Goal: Information Seeking & Learning: Learn about a topic

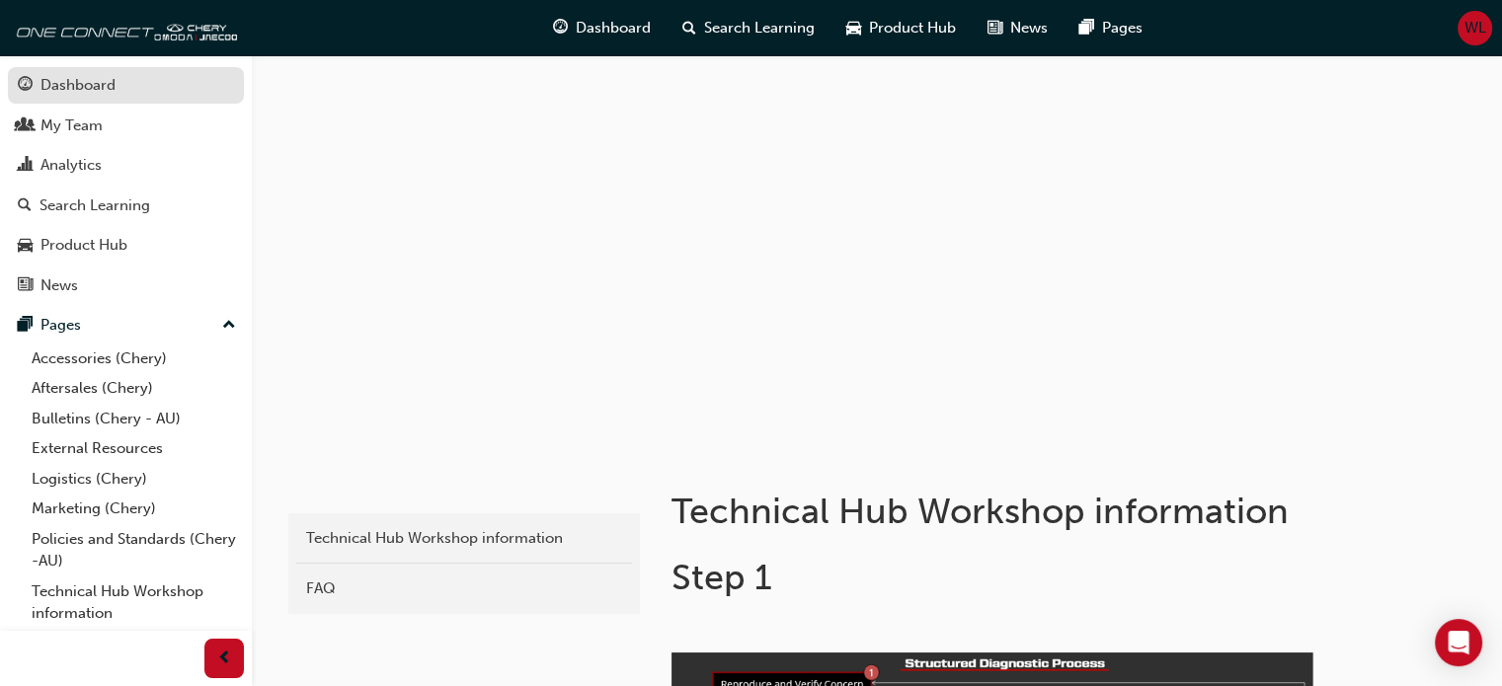
click at [60, 84] on div "Dashboard" at bounding box center [77, 85] width 75 height 23
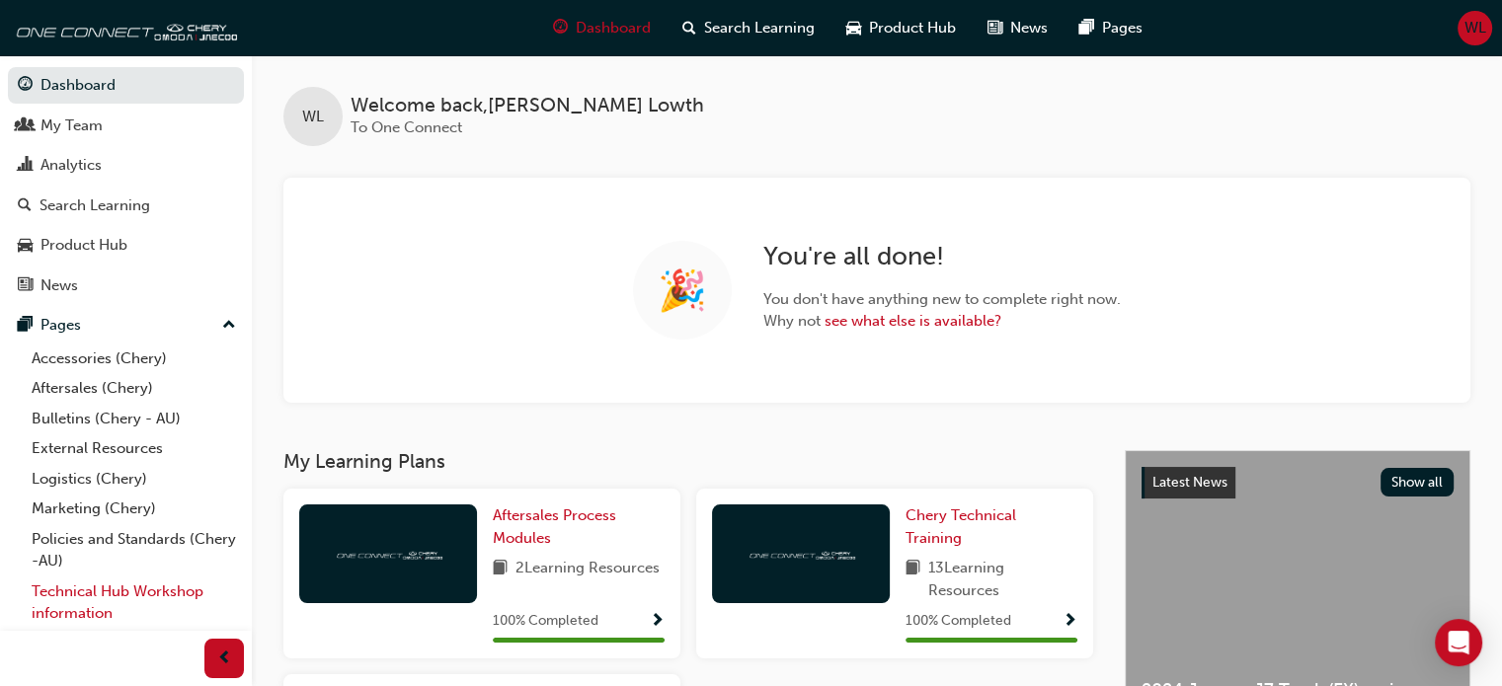
click at [103, 591] on link "Technical Hub Workshop information" at bounding box center [134, 603] width 220 height 52
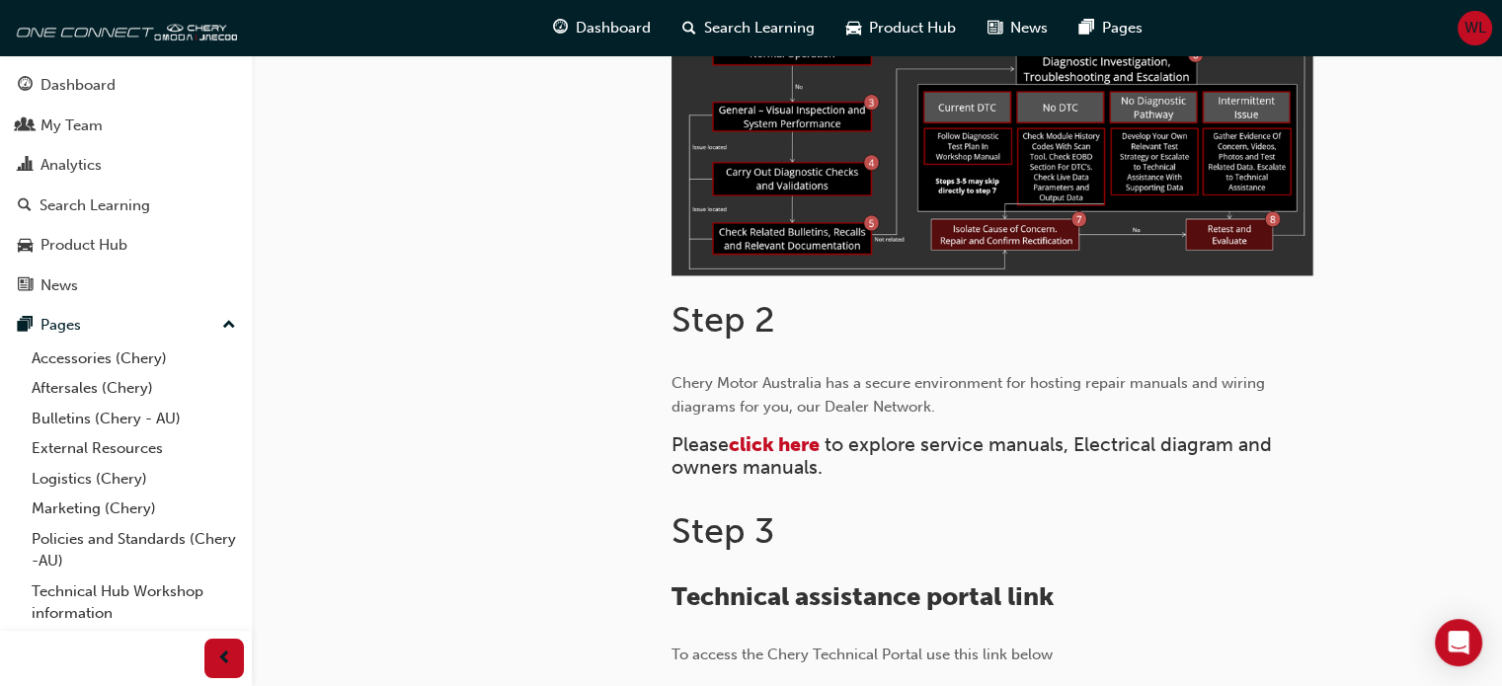
scroll to position [790, 0]
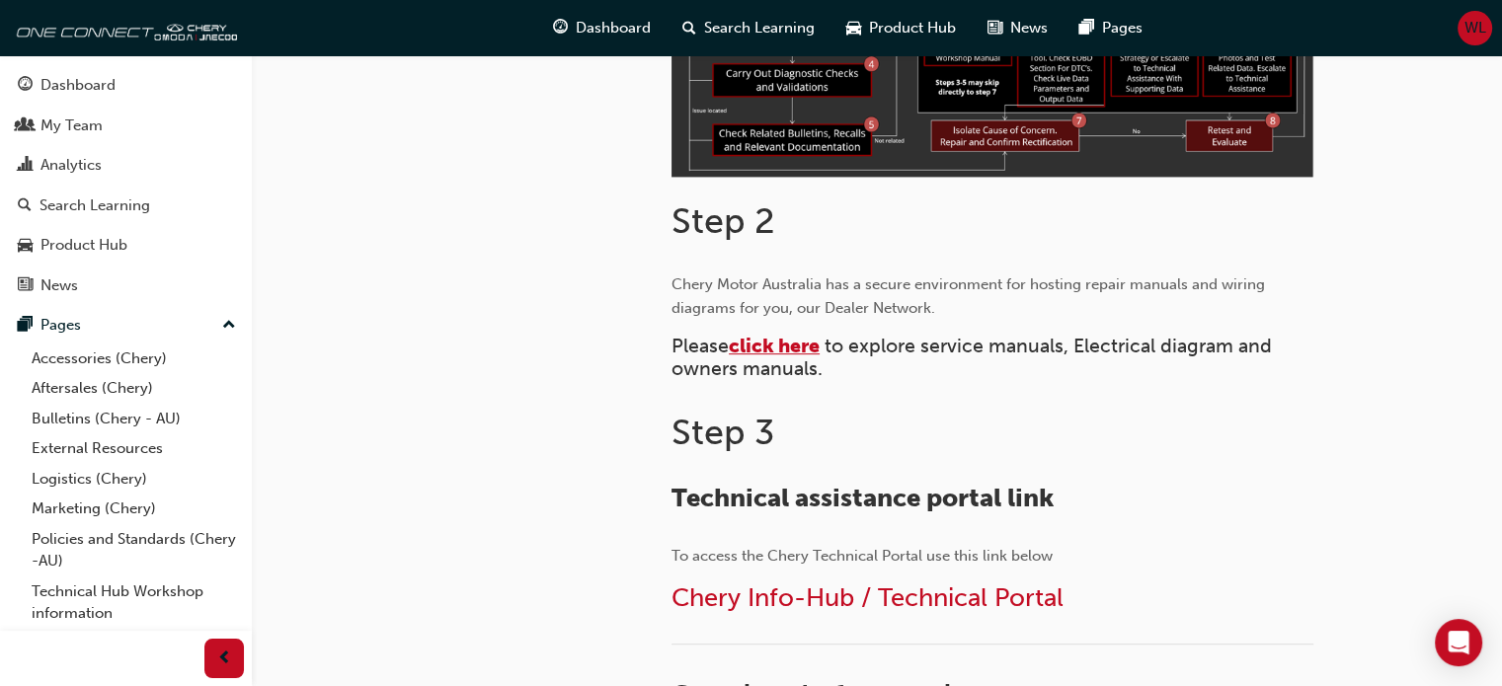
click at [781, 345] on span "click here" at bounding box center [774, 346] width 91 height 23
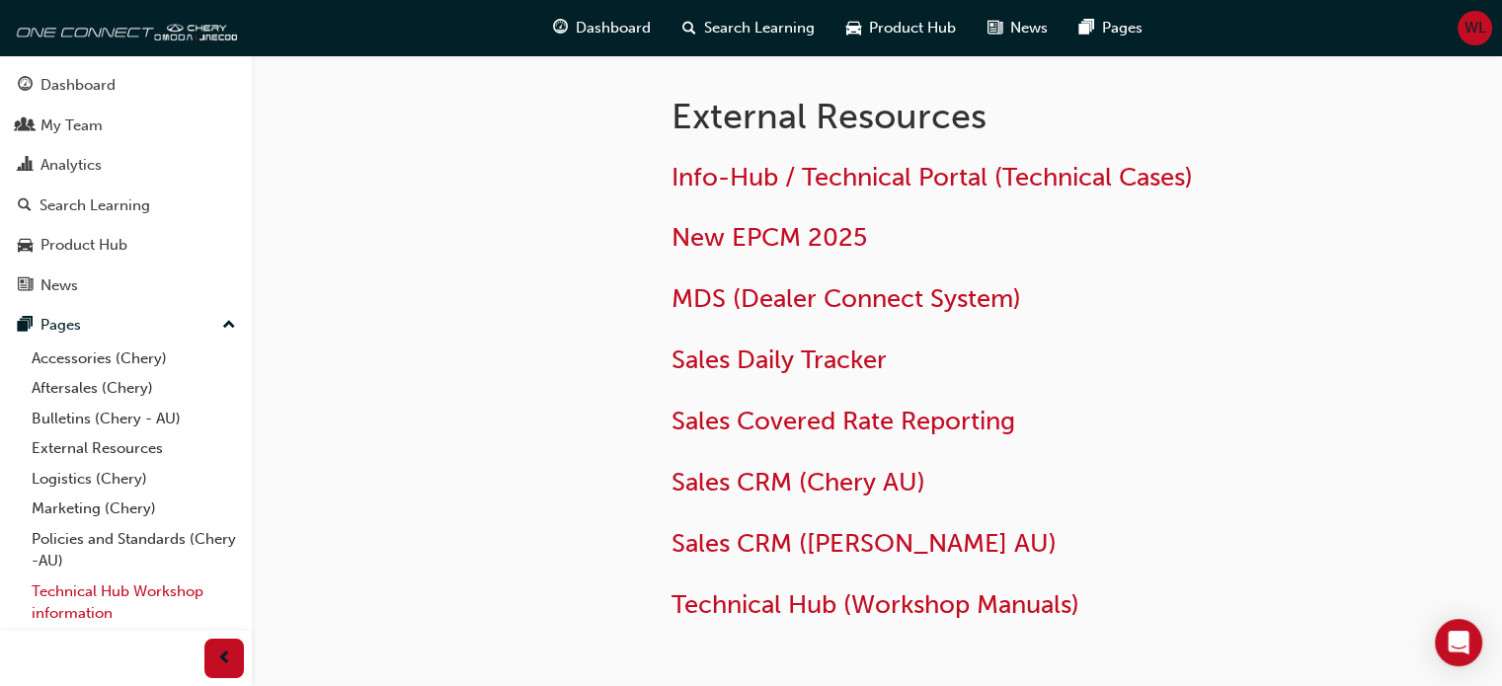
click at [70, 592] on link "Technical Hub Workshop information" at bounding box center [134, 603] width 220 height 52
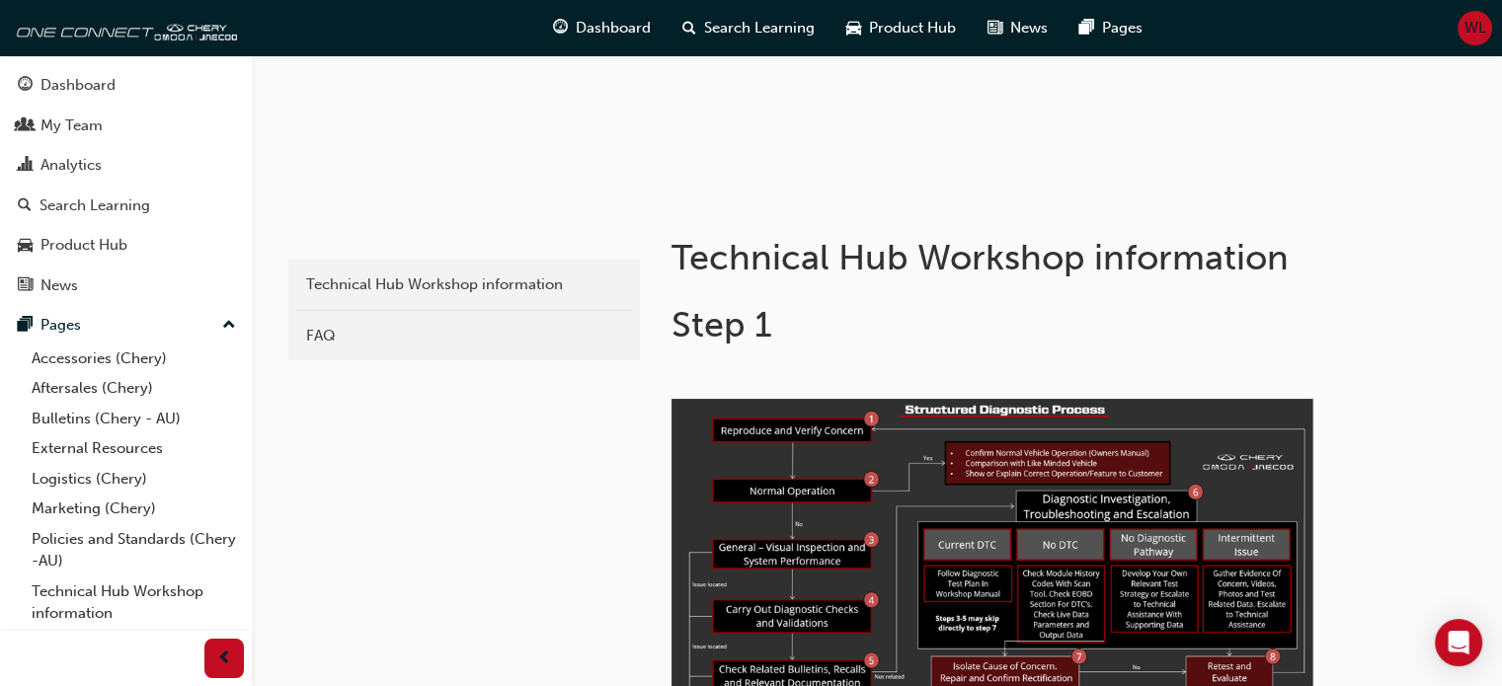
scroll to position [296, 0]
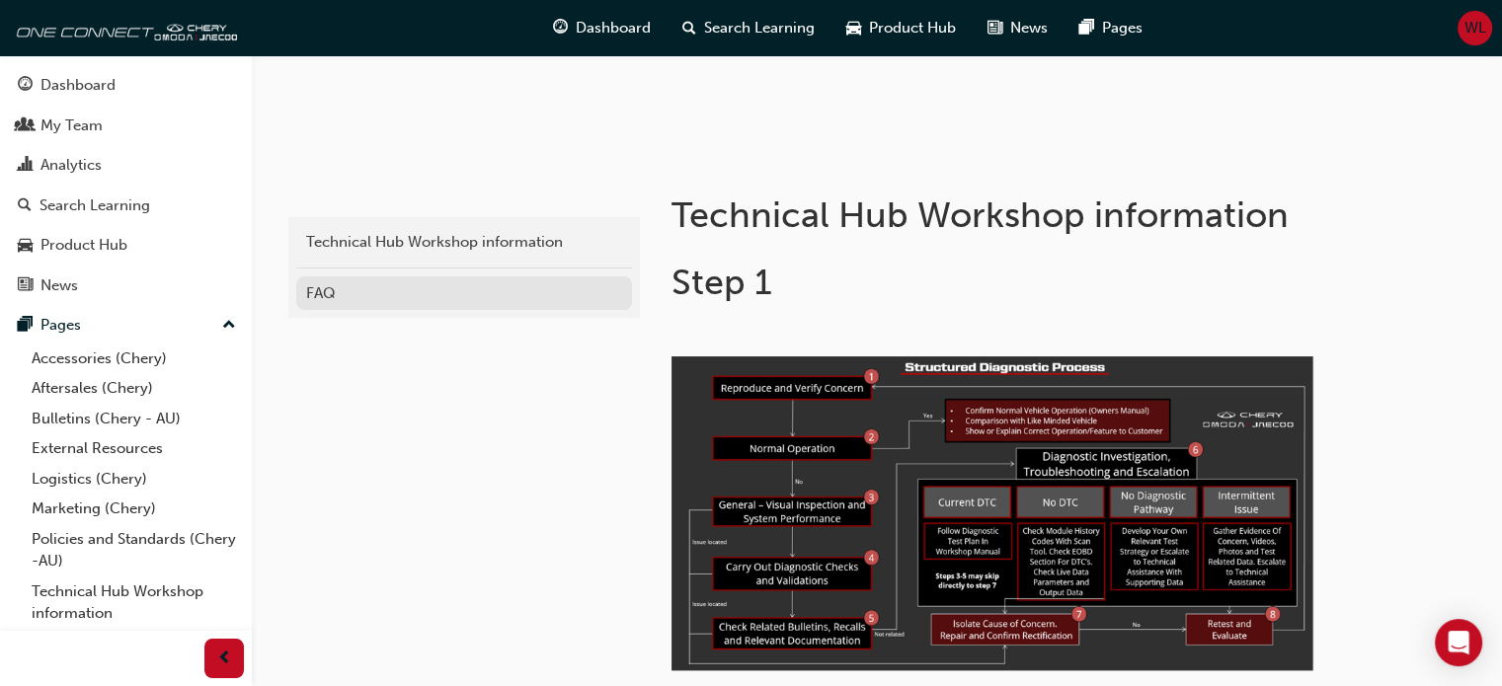
click at [340, 293] on div "FAQ" at bounding box center [464, 293] width 316 height 23
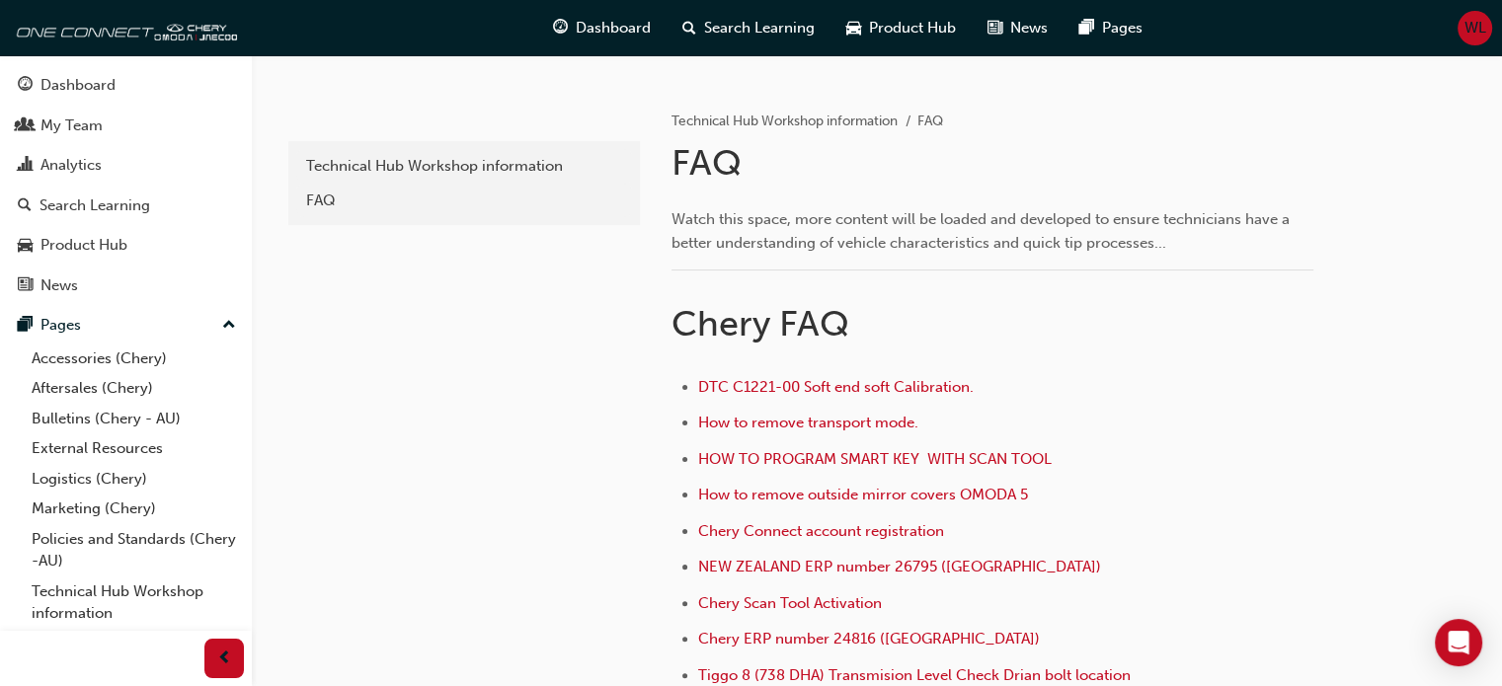
scroll to position [395, 0]
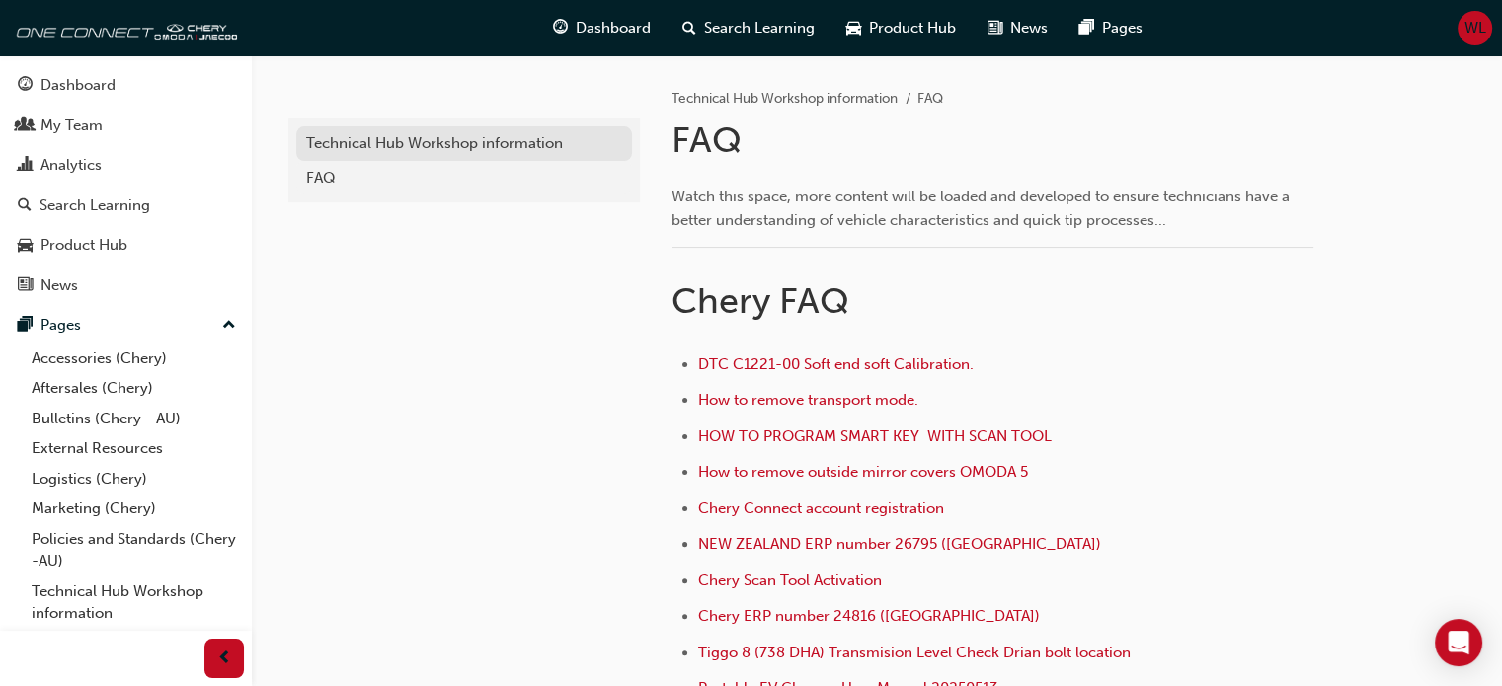
click at [419, 142] on div "Technical Hub Workshop information" at bounding box center [464, 143] width 316 height 23
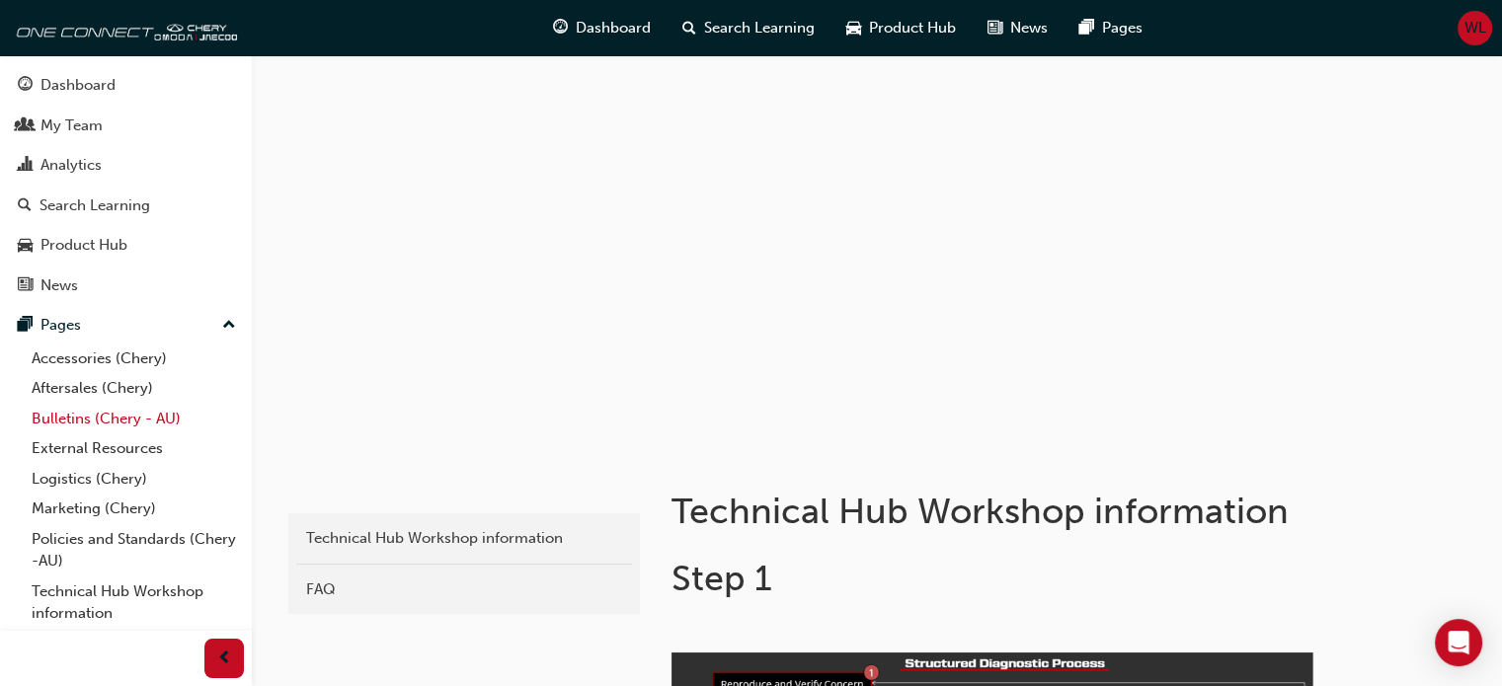
click at [65, 416] on link "Bulletins (Chery - AU)" at bounding box center [134, 419] width 220 height 31
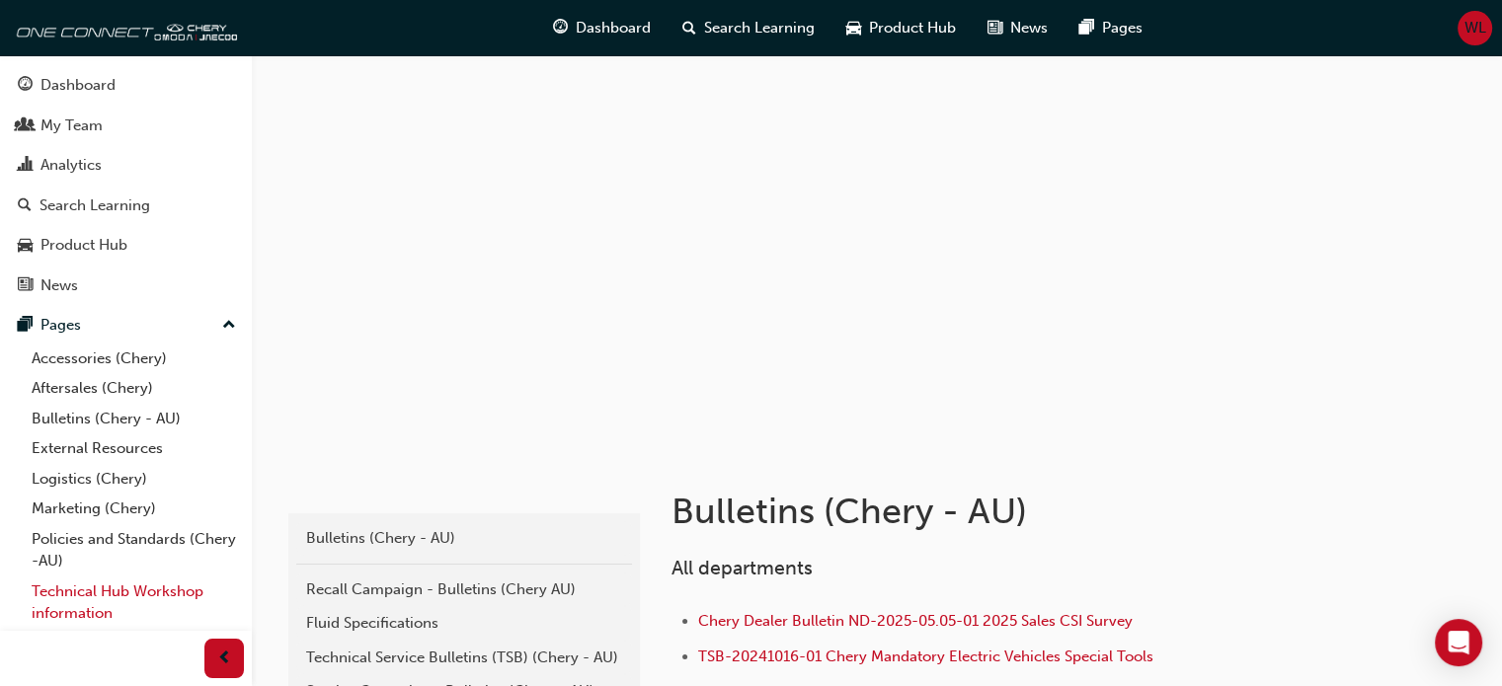
click at [104, 591] on link "Technical Hub Workshop information" at bounding box center [134, 603] width 220 height 52
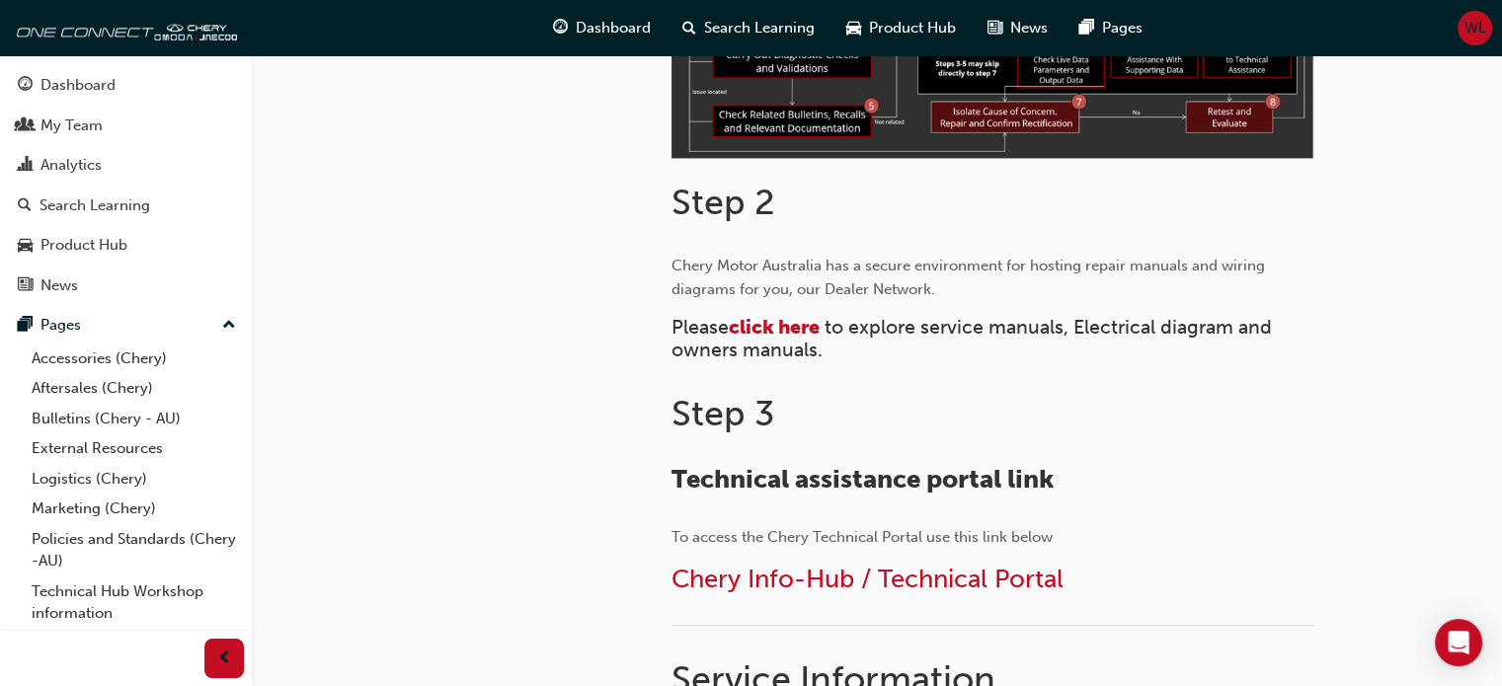
scroll to position [790, 0]
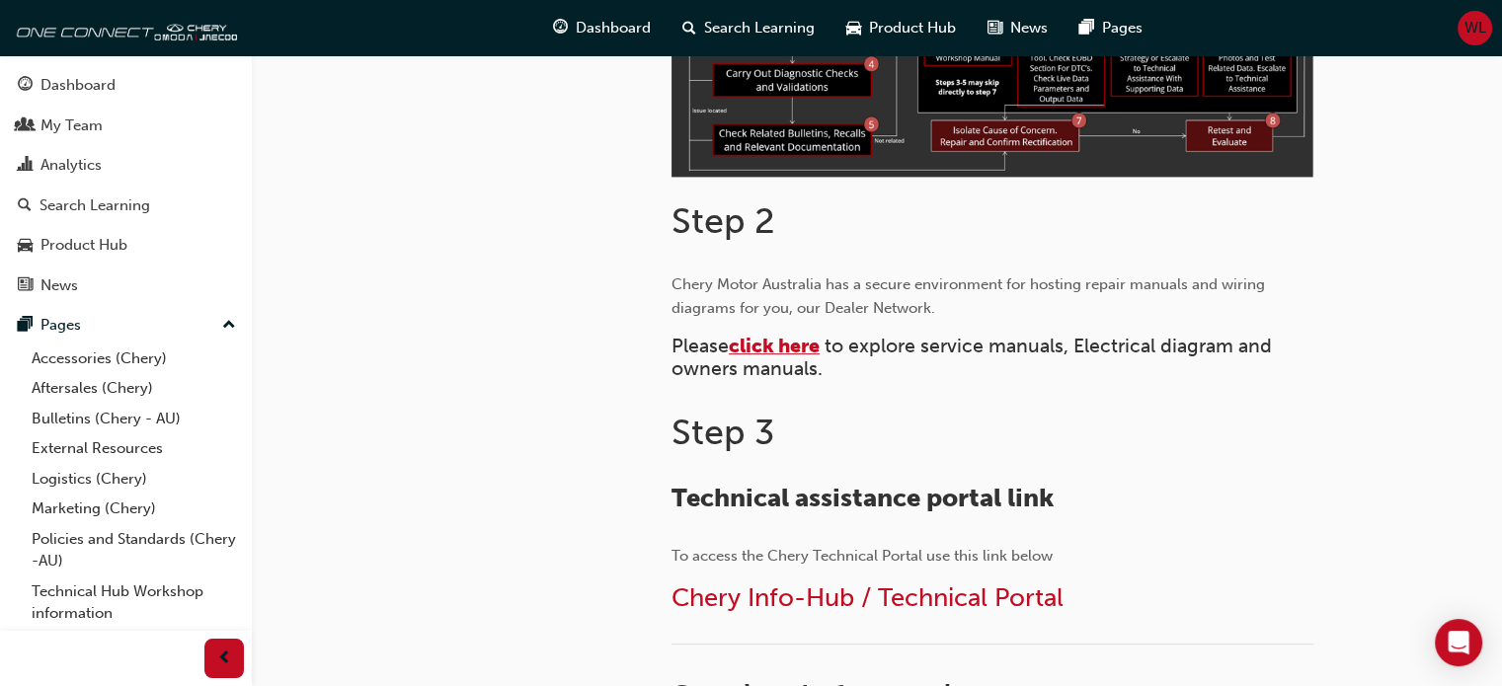
click at [786, 347] on span "click here" at bounding box center [774, 346] width 91 height 23
